Goal: Information Seeking & Learning: Learn about a topic

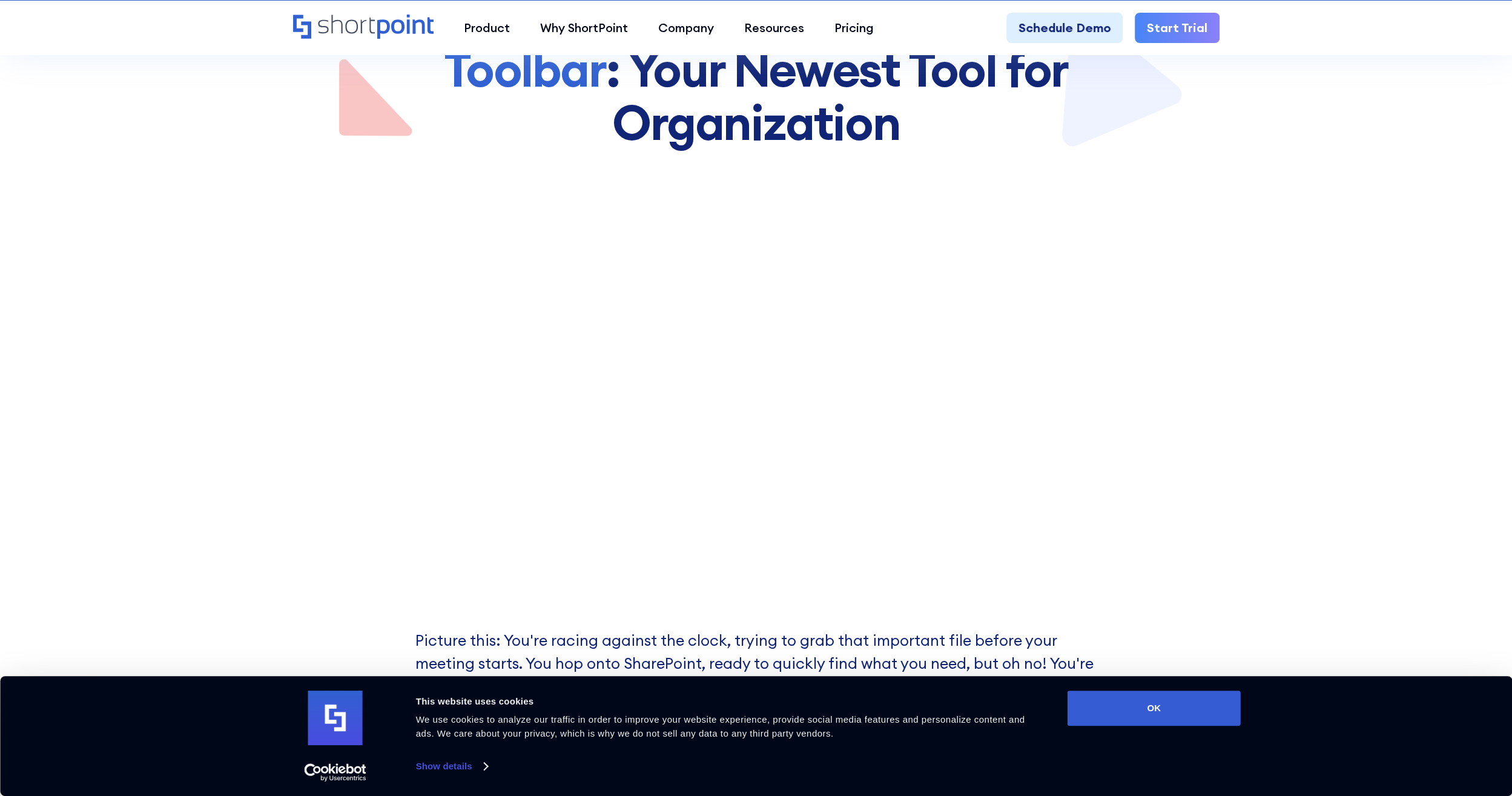
scroll to position [303, 0]
drag, startPoint x: 1168, startPoint y: 692, endPoint x: 1171, endPoint y: 698, distance: 6.7
click at [1168, 692] on button "OK" at bounding box center [1154, 708] width 173 height 35
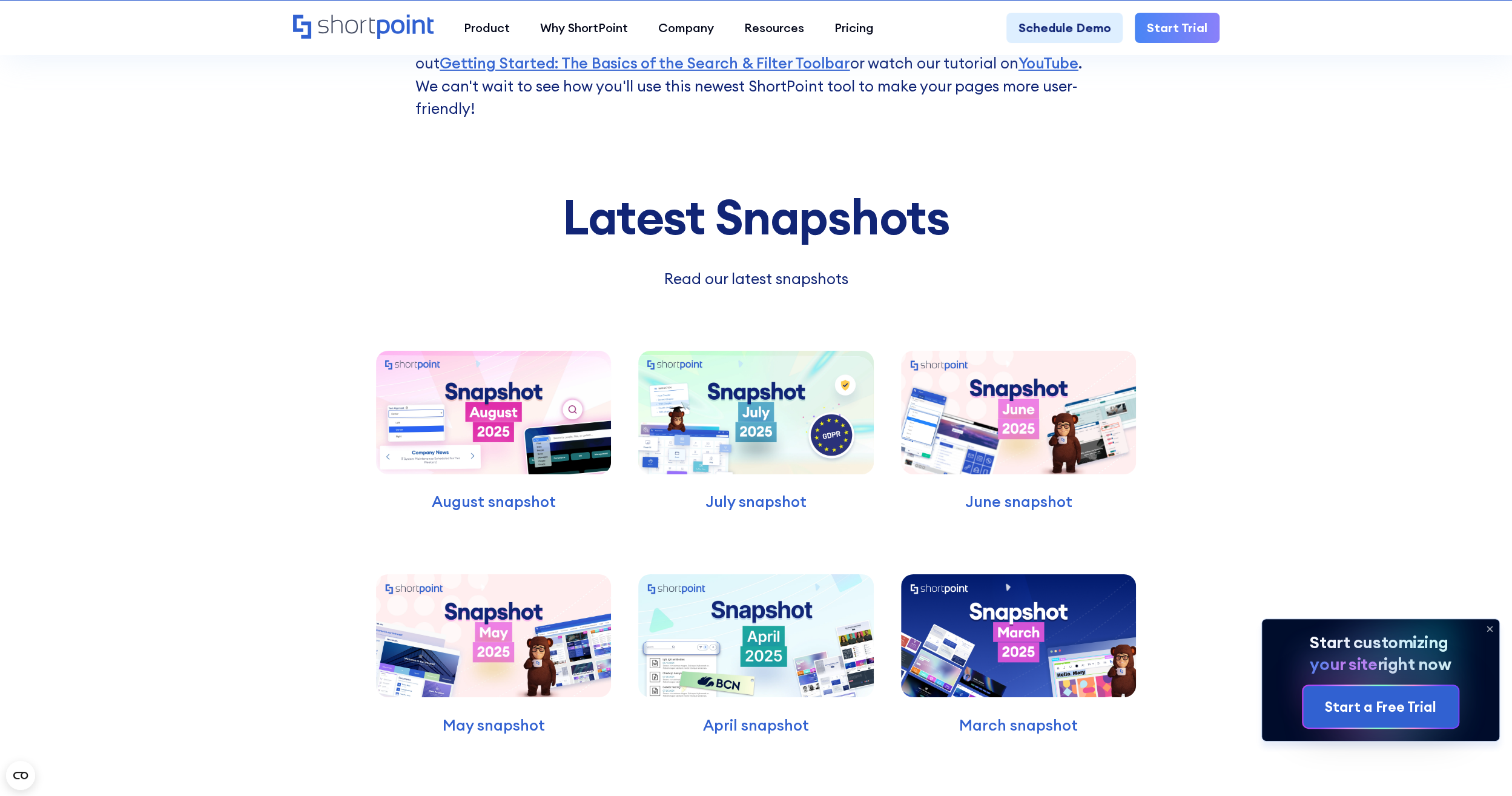
scroll to position [4180, 0]
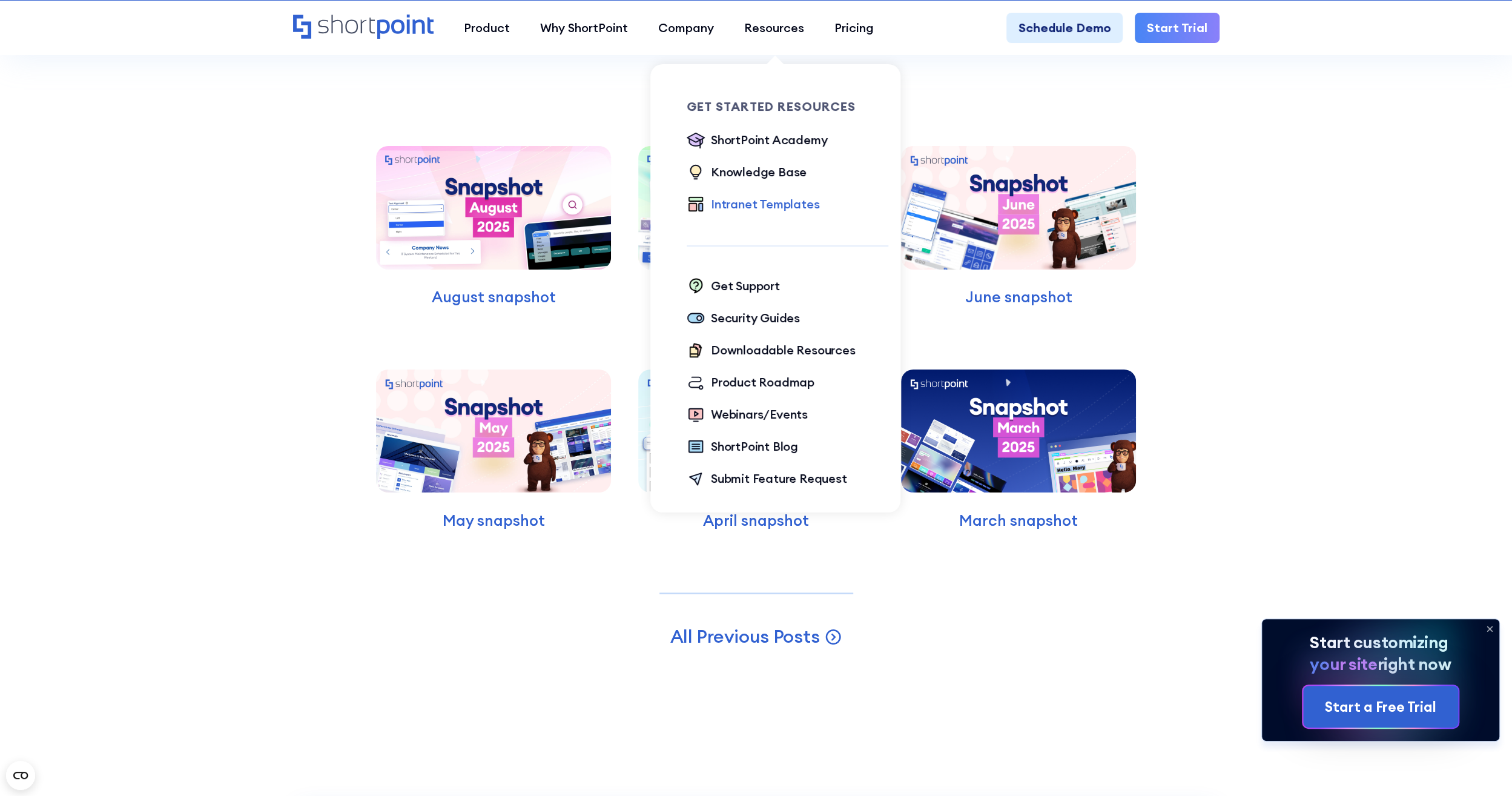
click at [786, 206] on div "Intranet Templates" at bounding box center [765, 204] width 109 height 18
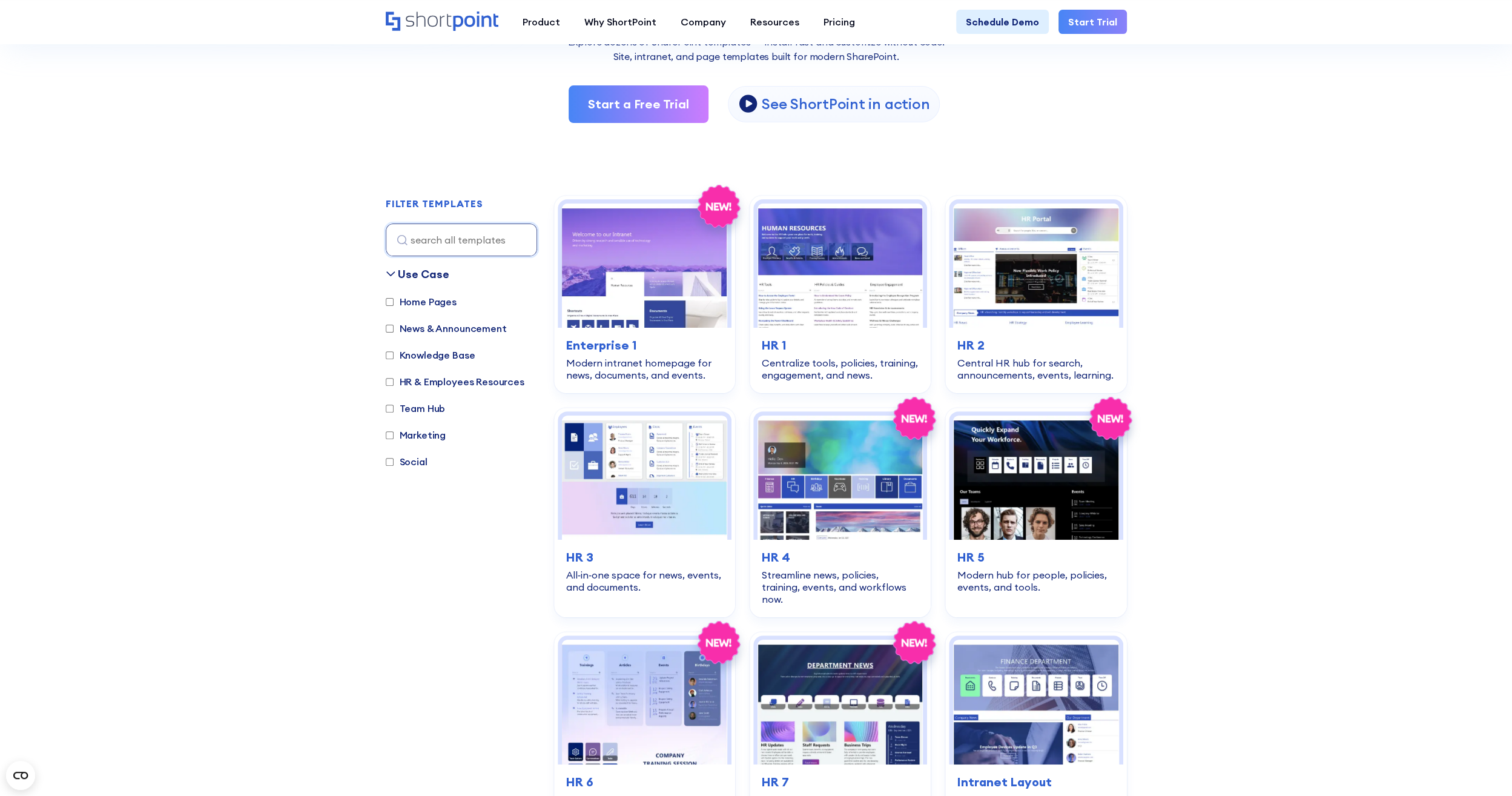
scroll to position [242, 0]
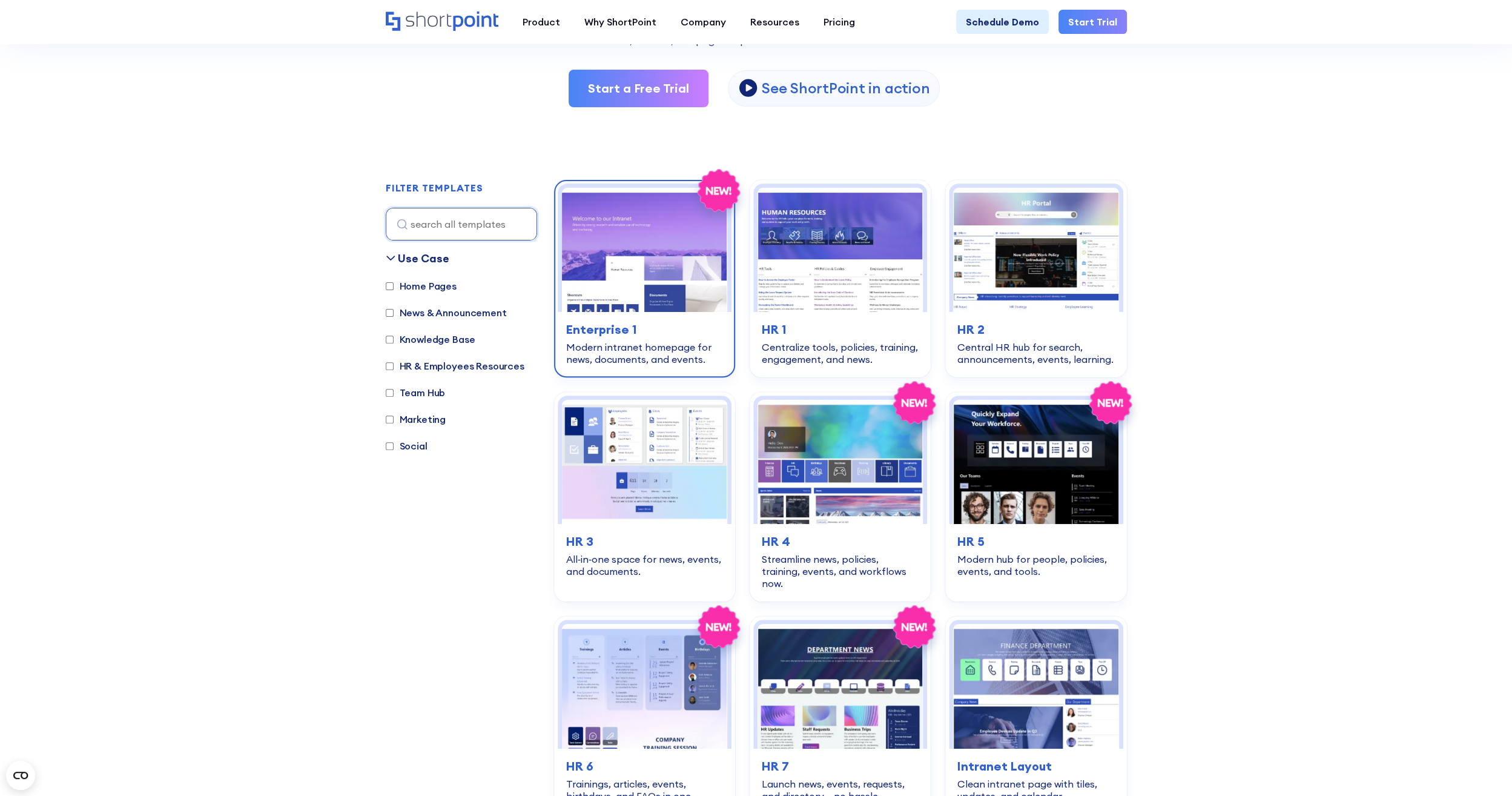
click at [638, 310] on img at bounding box center [645, 250] width 165 height 124
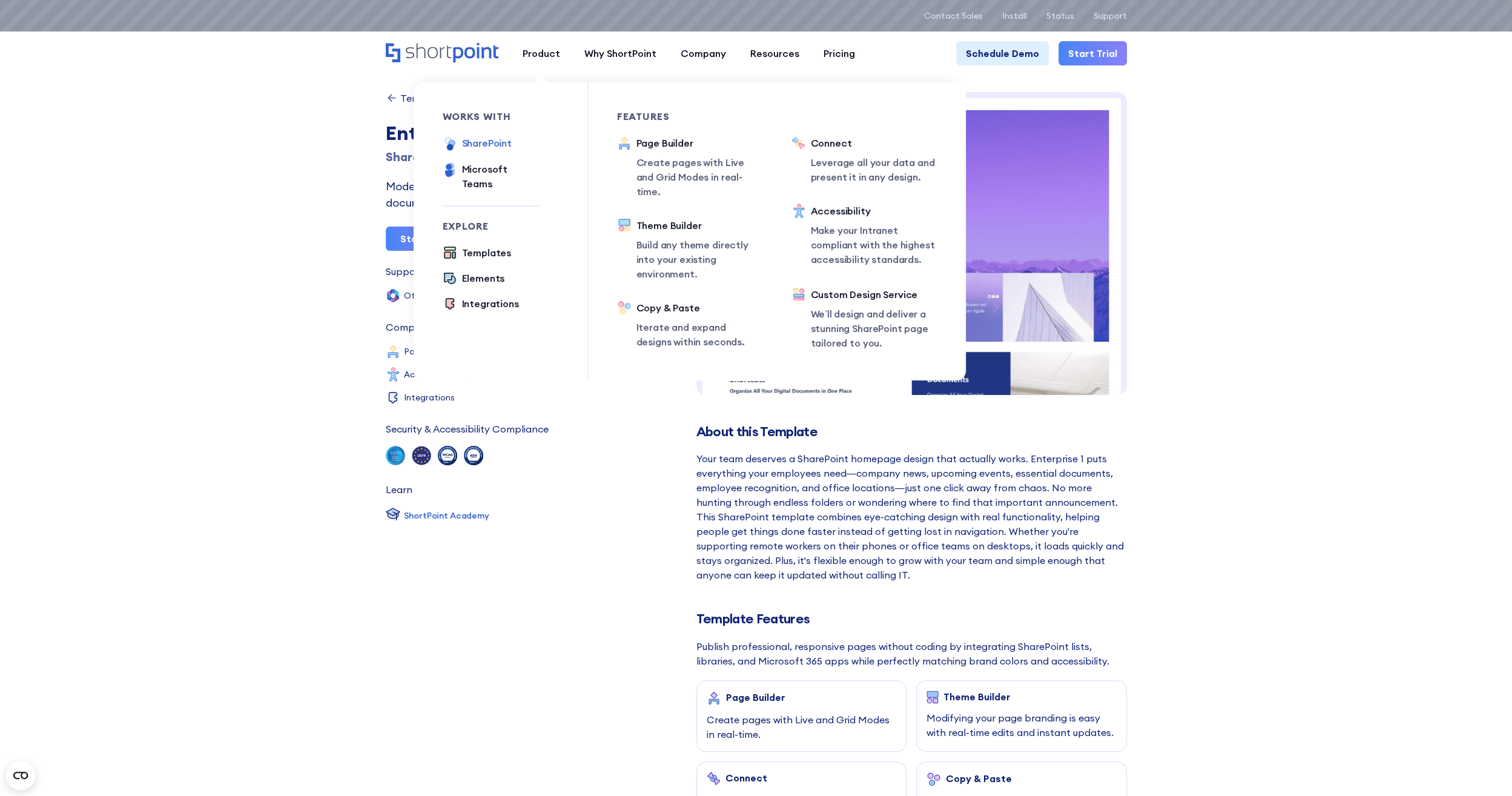
click at [480, 143] on div "SharePoint" at bounding box center [487, 143] width 49 height 14
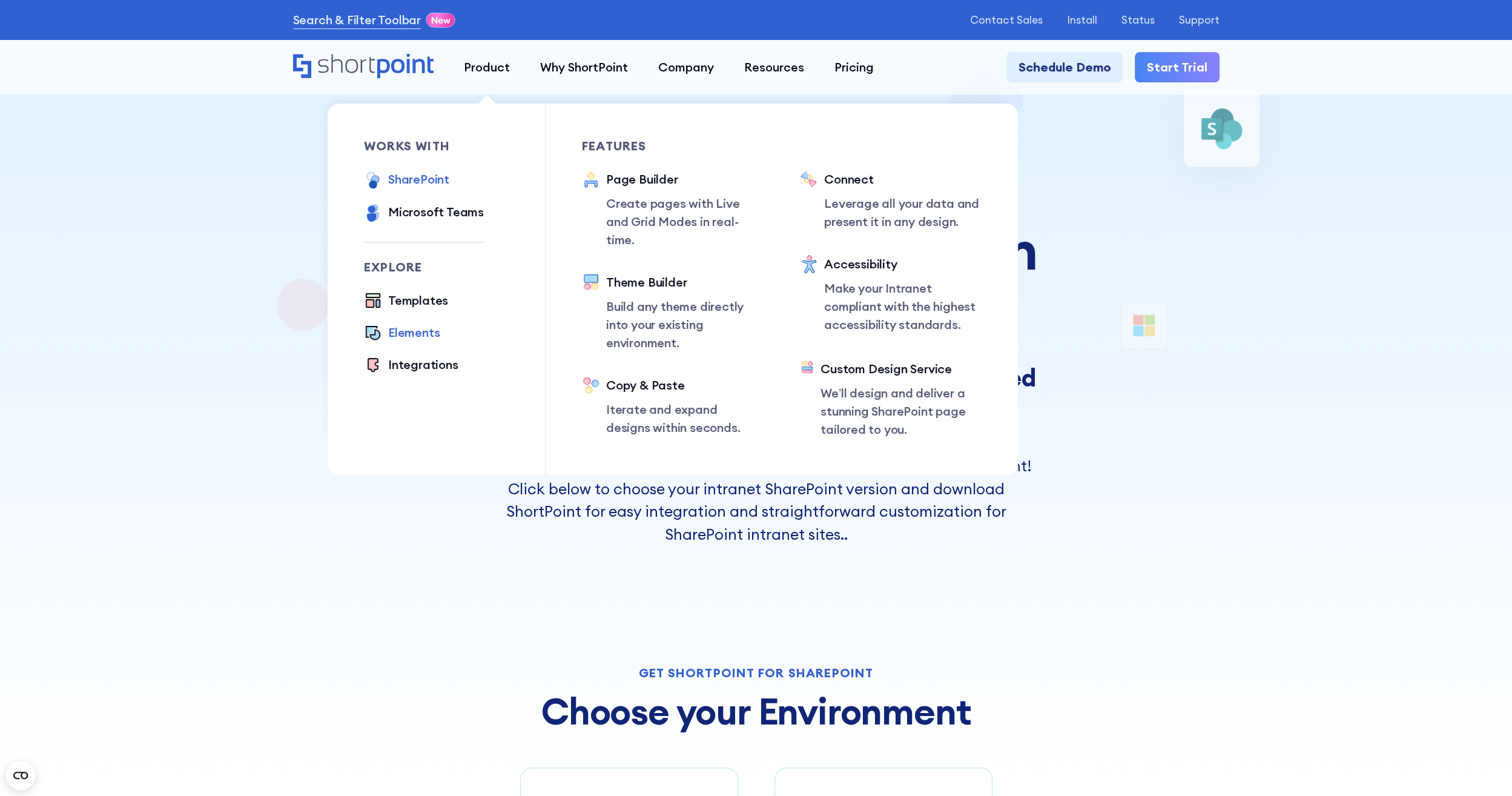
click at [416, 328] on div "Elements" at bounding box center [414, 333] width 51 height 18
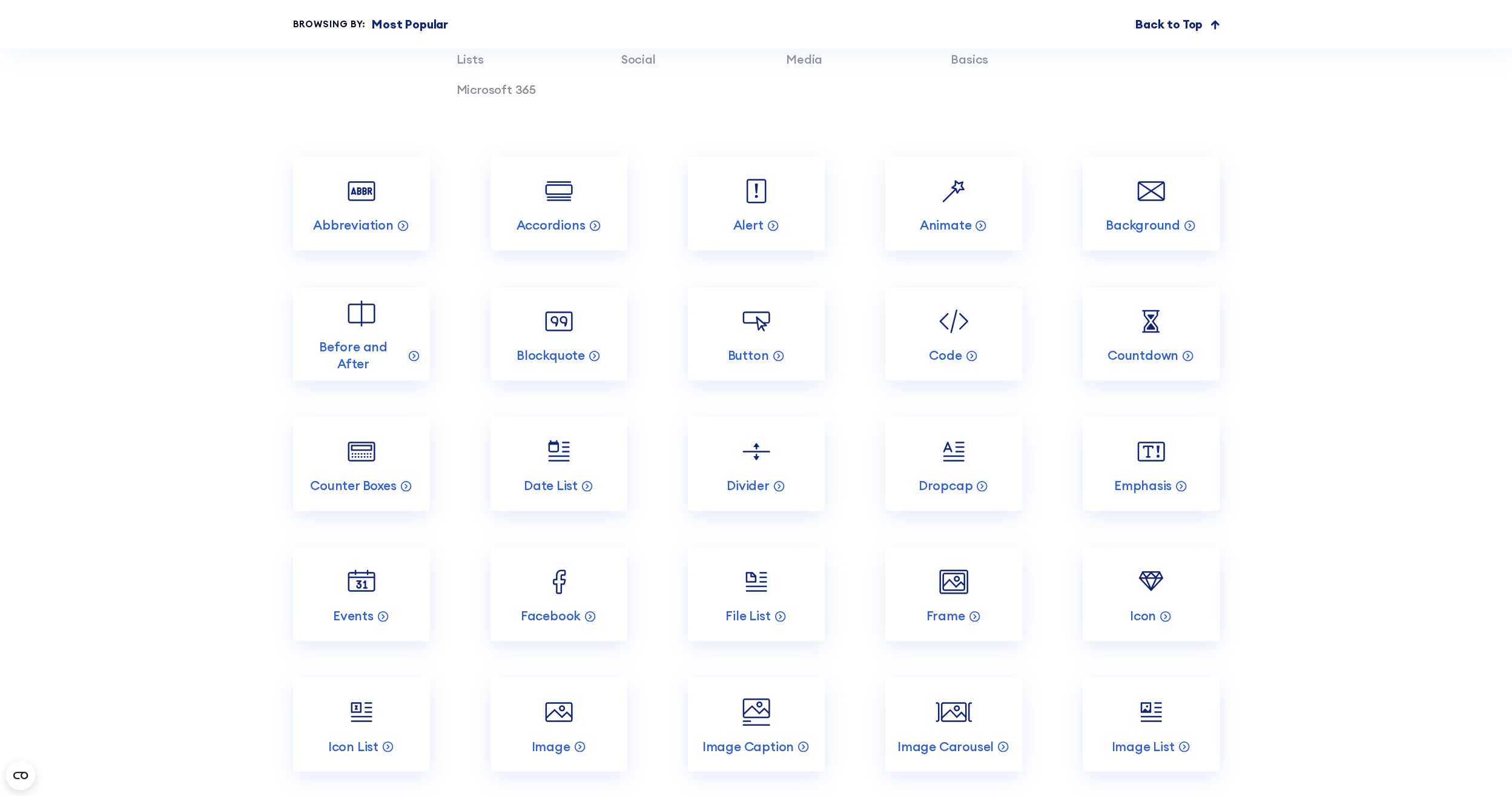
scroll to position [1393, 0]
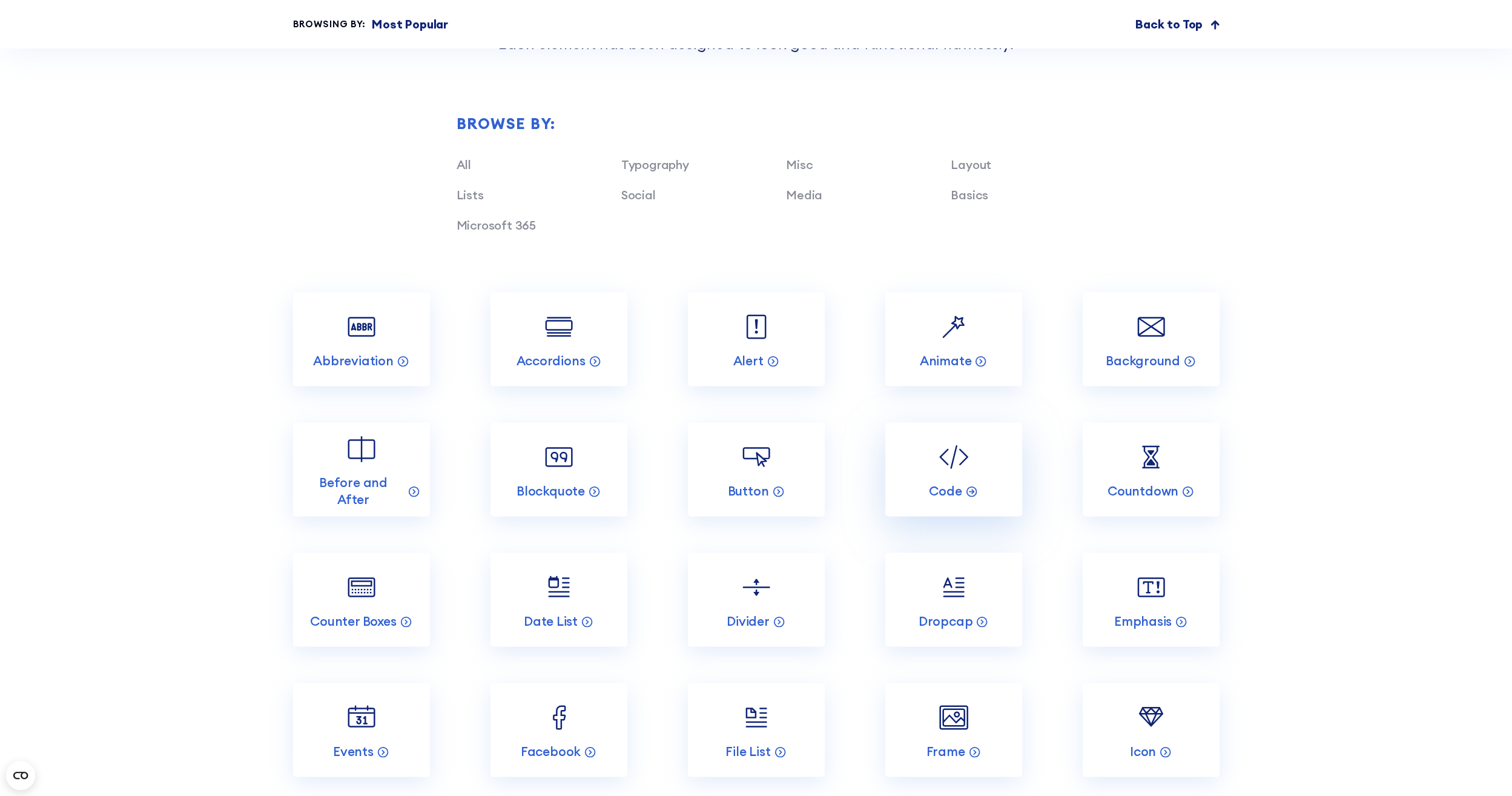
click at [946, 474] on img at bounding box center [954, 457] width 36 height 36
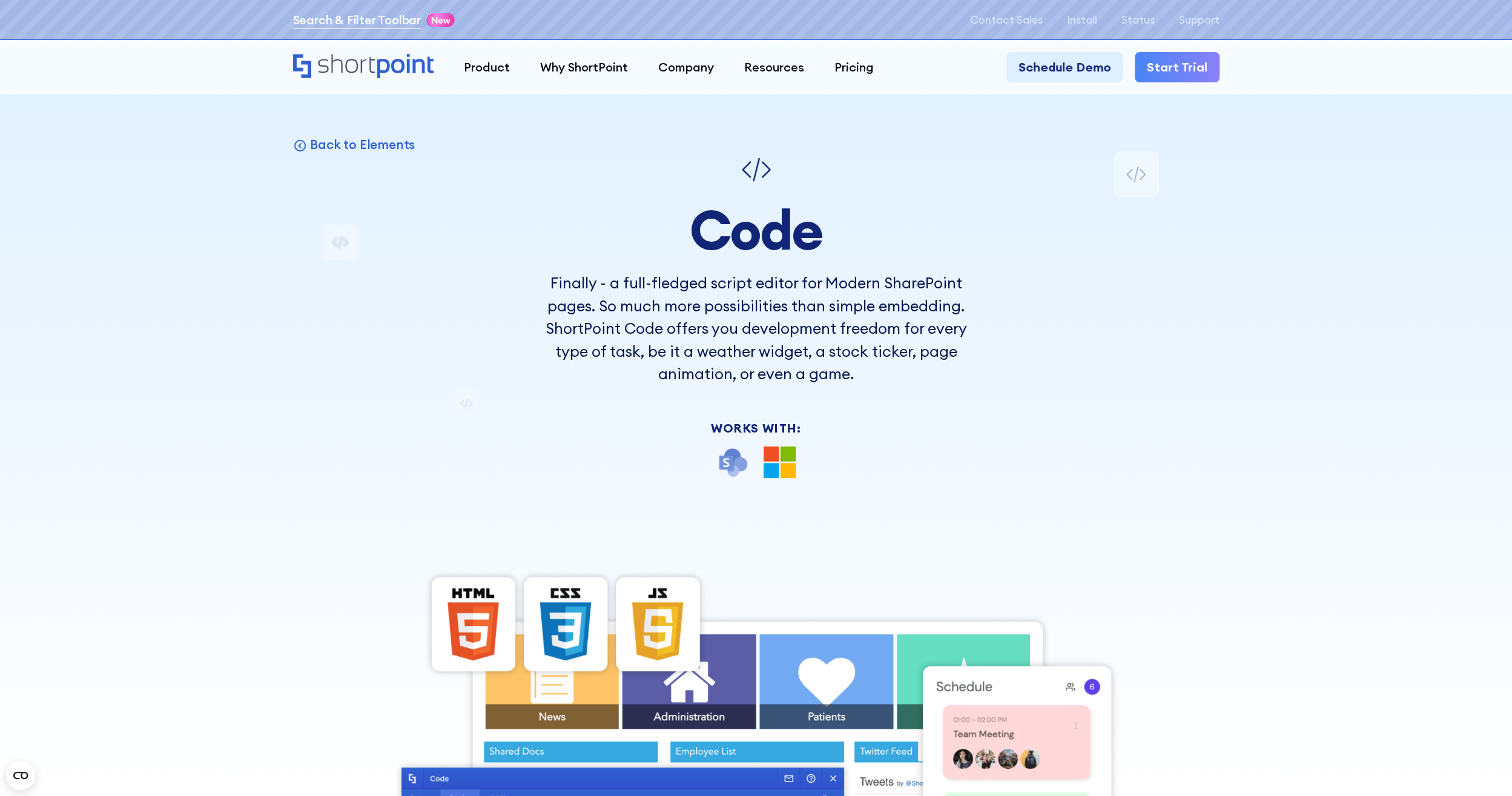
click at [399, 24] on link "Search & Filter Toolbar" at bounding box center [357, 20] width 128 height 18
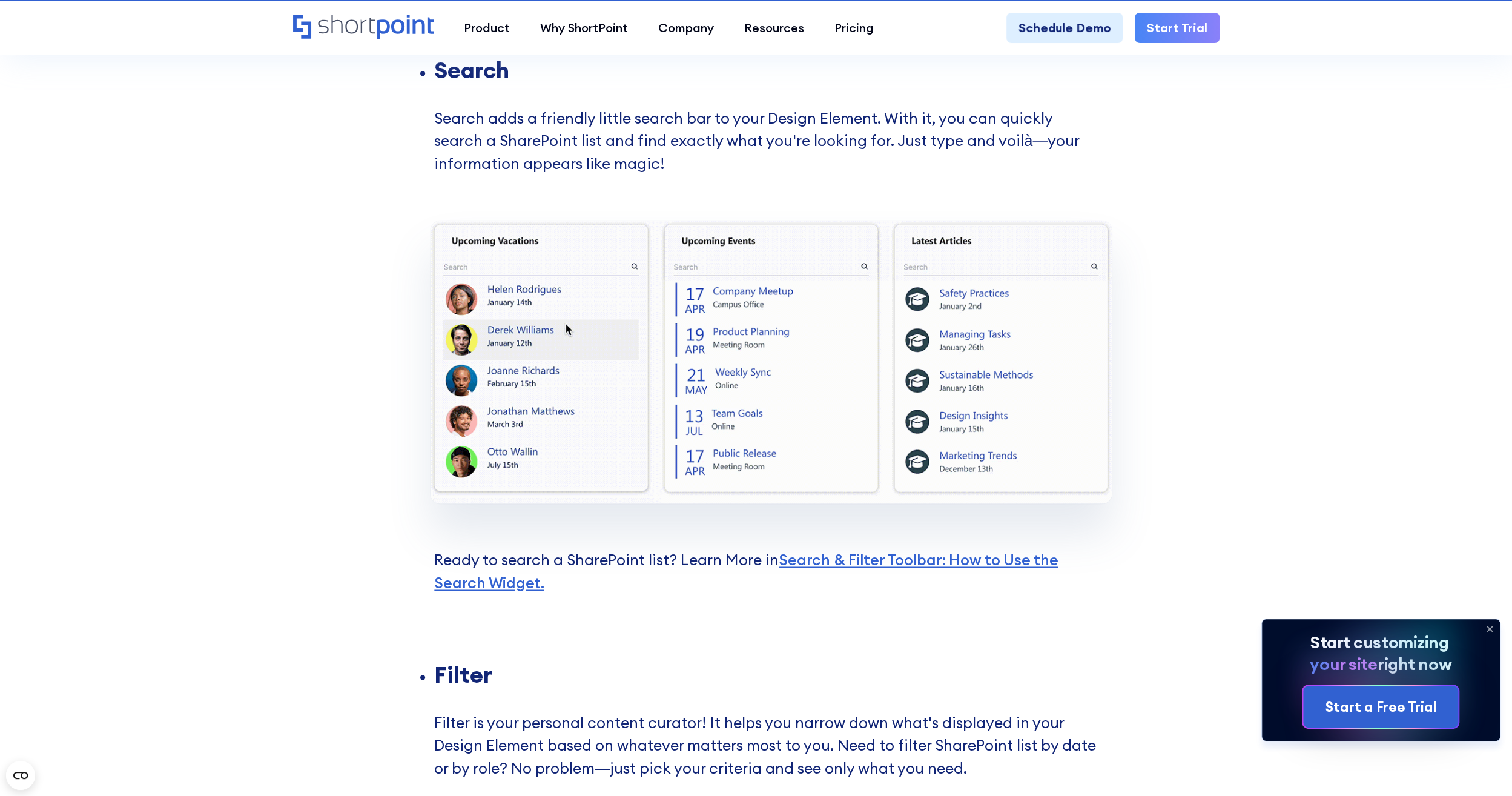
scroll to position [1636, 0]
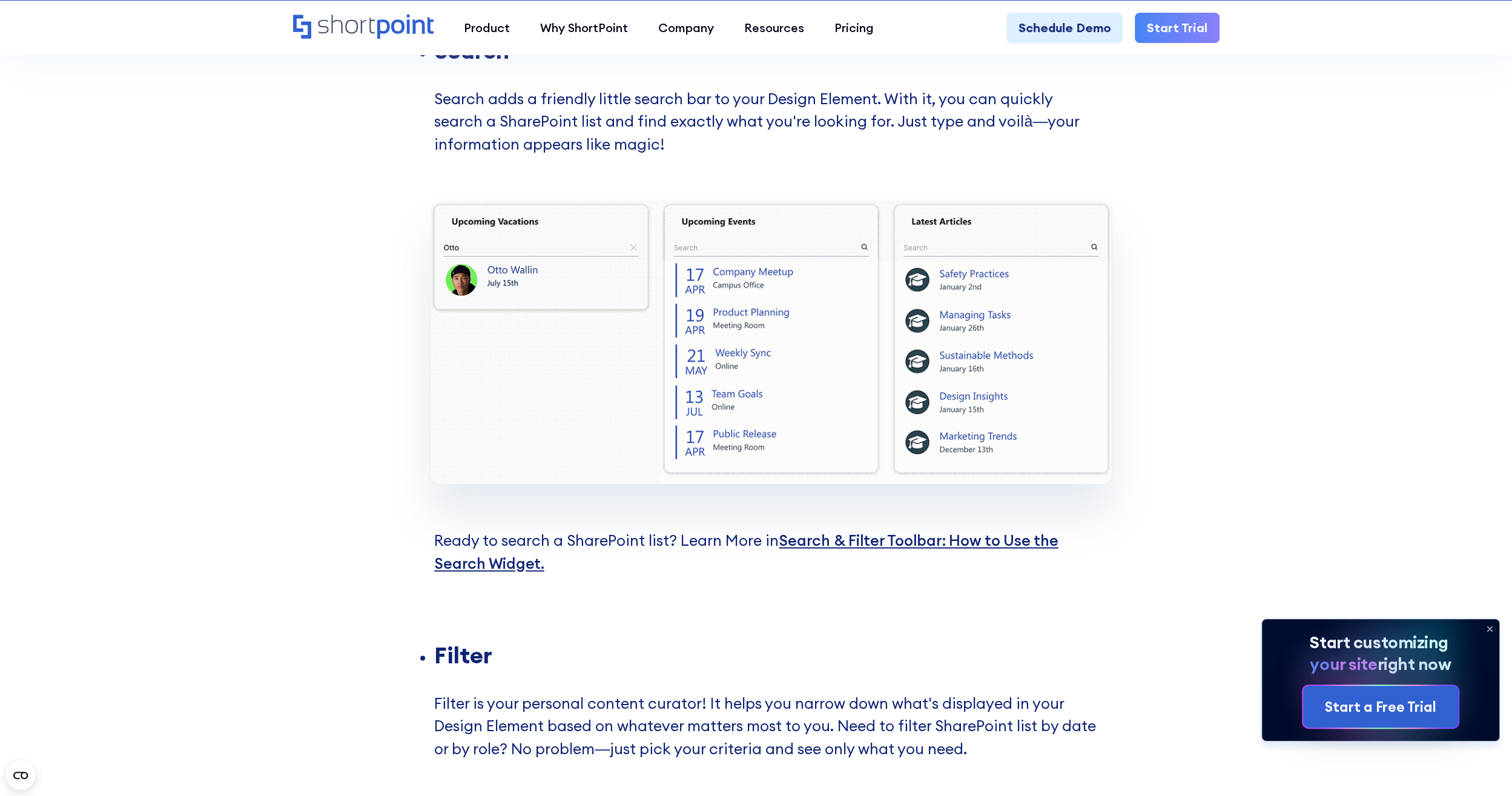
click at [942, 534] on link "Search & Filter Toolbar: How to Use the Search Widget. ‍" at bounding box center [746, 551] width 624 height 42
